Goal: Information Seeking & Learning: Learn about a topic

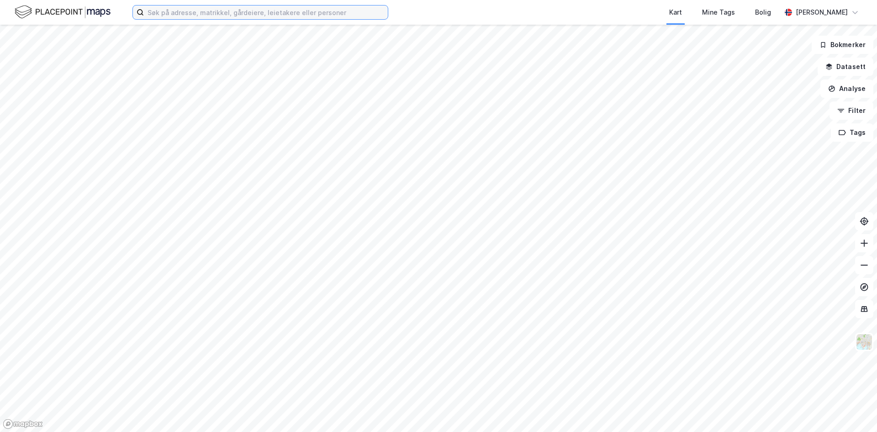
click at [174, 13] on input at bounding box center [266, 12] width 244 height 14
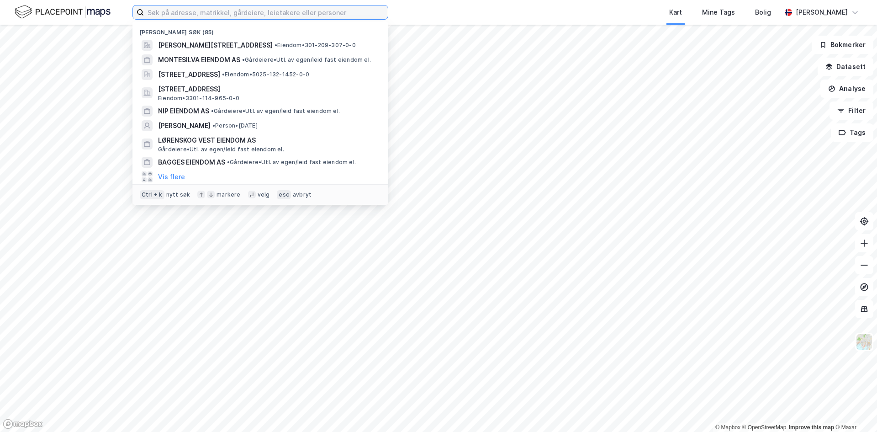
paste input "[STREET_ADDRESS]"
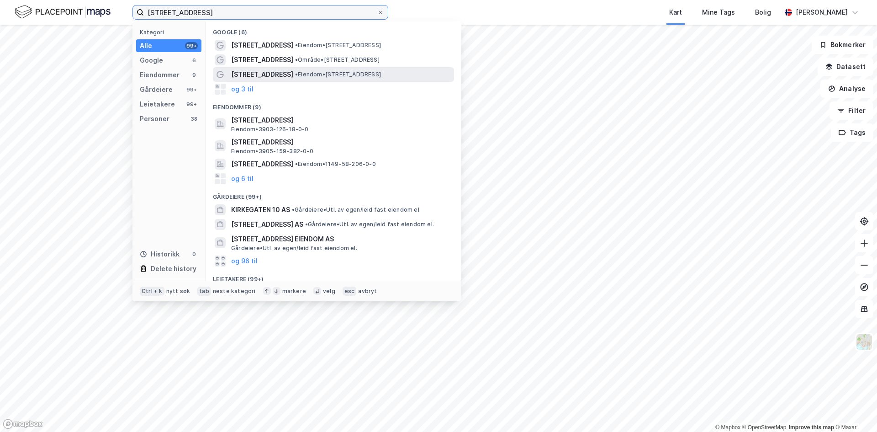
type input "[STREET_ADDRESS]"
click at [295, 77] on span "•" at bounding box center [296, 74] width 3 height 7
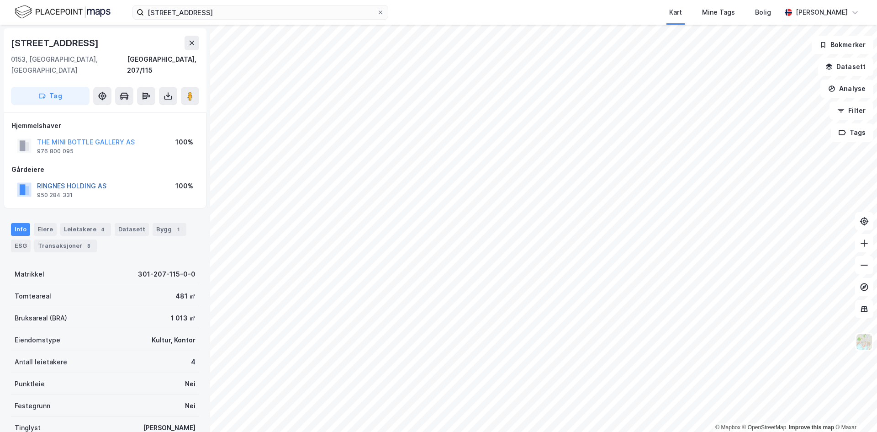
click at [0, 0] on button "RINGNES HOLDING AS" at bounding box center [0, 0] width 0 height 0
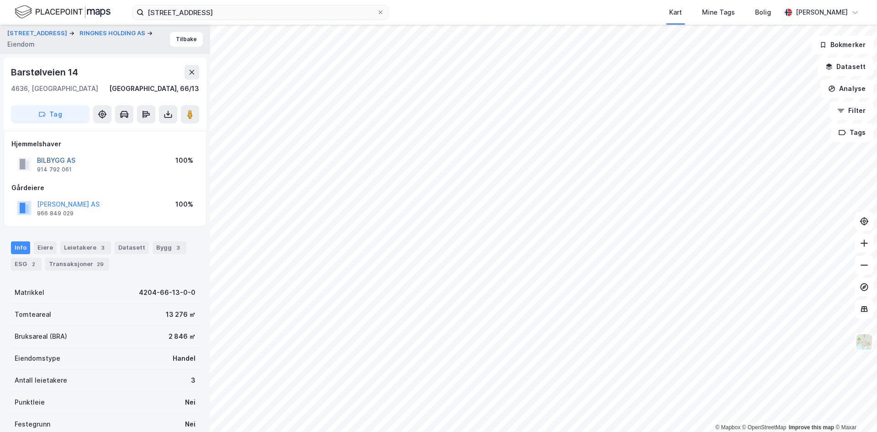
click at [0, 0] on button "BILBYGG AS" at bounding box center [0, 0] width 0 height 0
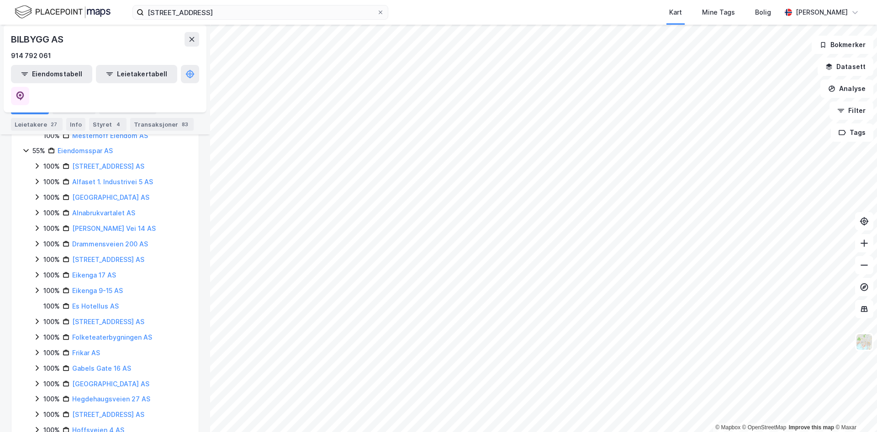
scroll to position [2364, 0]
